Goal: Find specific page/section: Find specific page/section

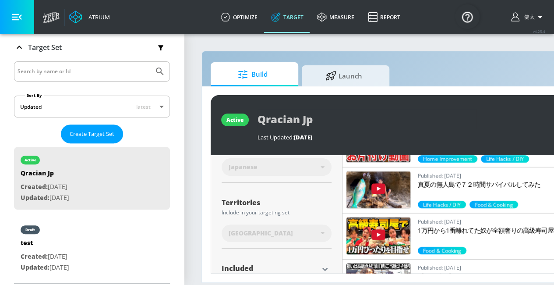
scroll to position [219, 0]
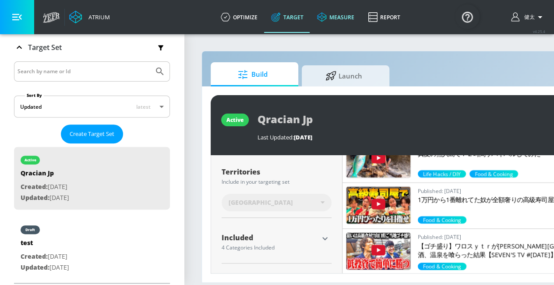
click at [330, 13] on link "measure" at bounding box center [335, 17] width 51 height 32
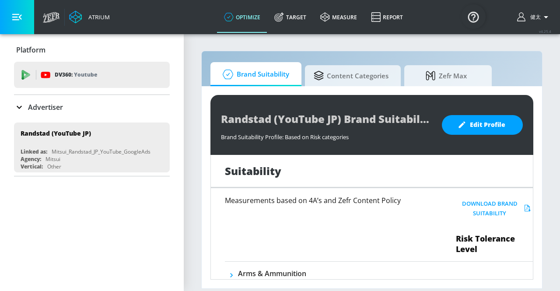
click at [17, 103] on icon at bounding box center [19, 107] width 11 height 11
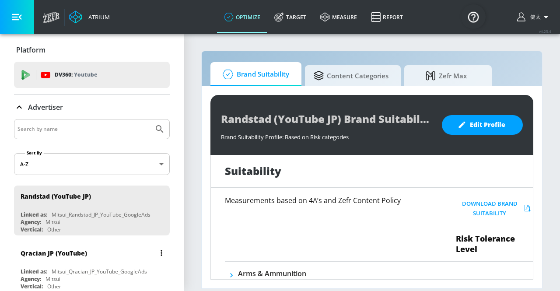
click at [81, 268] on div "Mitsui_Qracian_JP_YouTube_GoogleAds" at bounding box center [99, 271] width 95 height 7
